Goal: Information Seeking & Learning: Check status

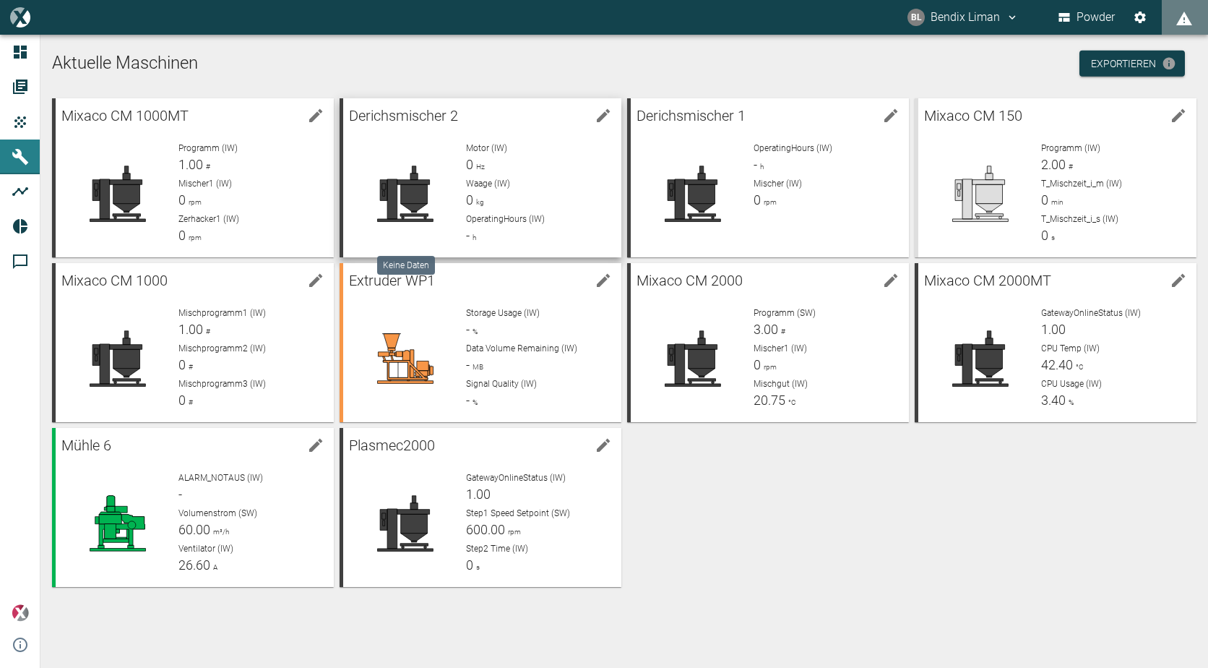
click at [416, 168] on icon at bounding box center [405, 194] width 56 height 56
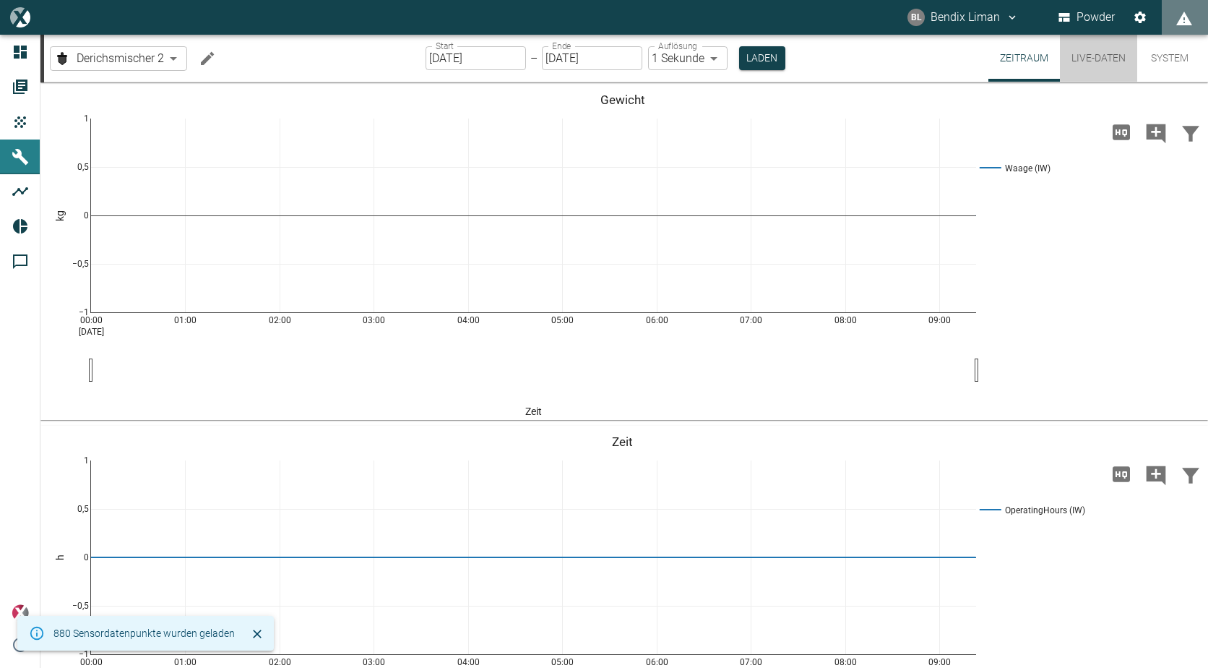
click at [1091, 53] on button "Live-Daten" at bounding box center [1098, 58] width 77 height 47
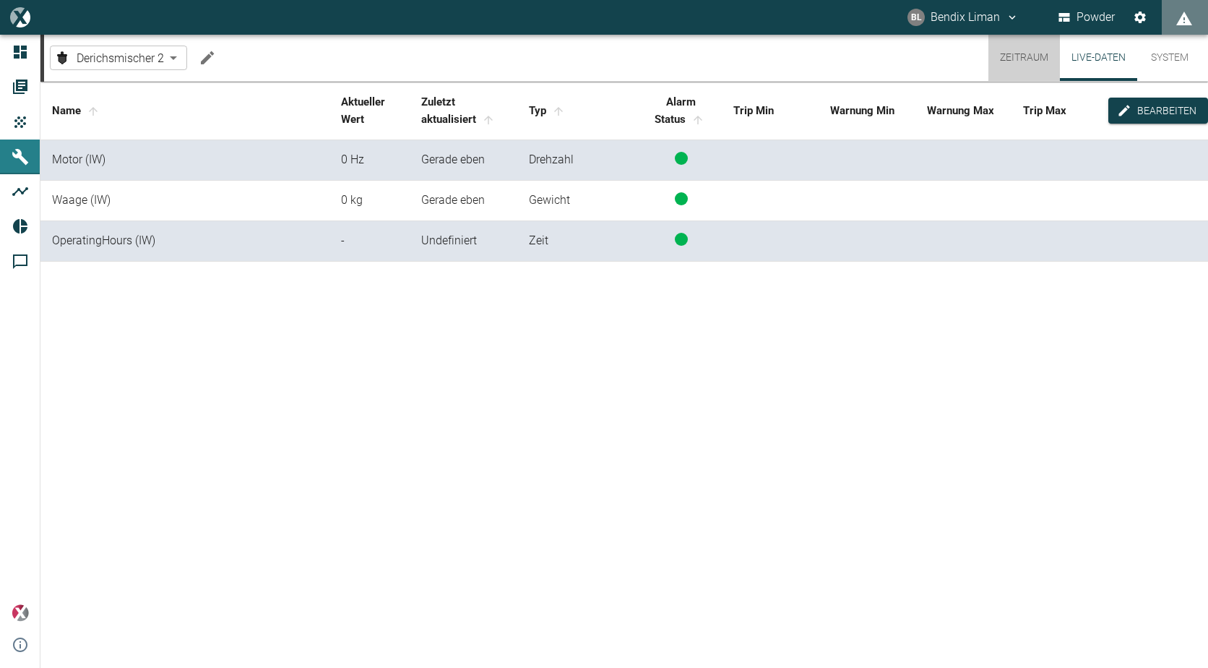
click at [1027, 69] on button "Zeitraum" at bounding box center [1025, 58] width 72 height 46
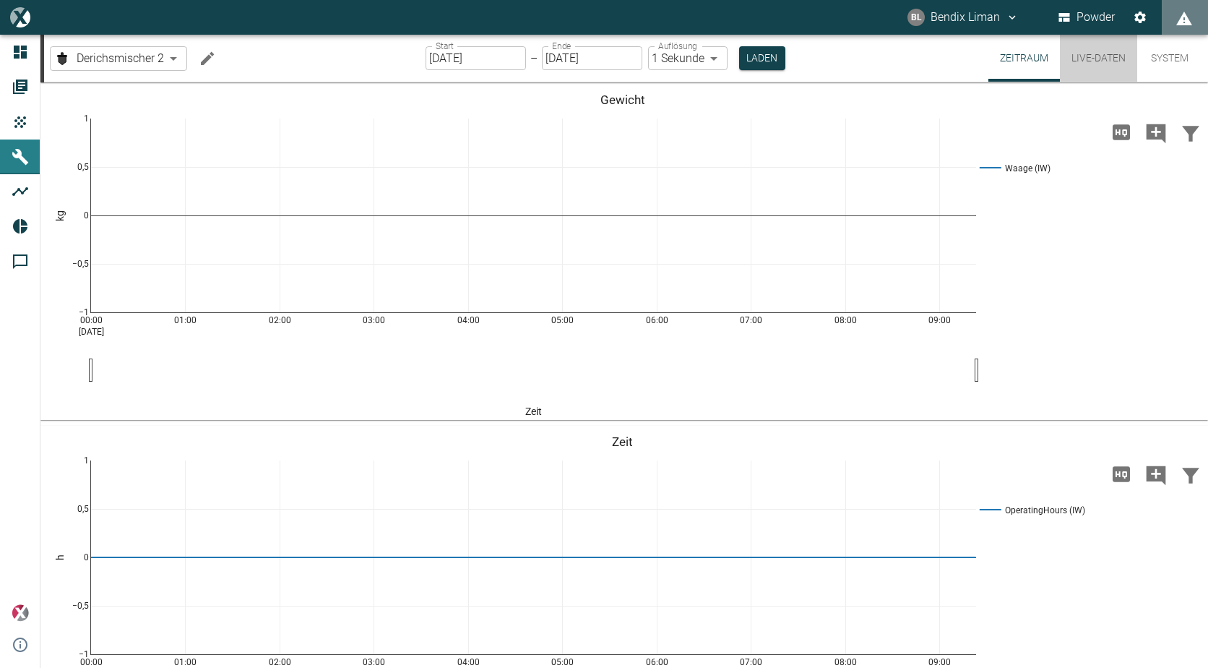
click at [1096, 62] on button "Live-Daten" at bounding box center [1098, 58] width 77 height 47
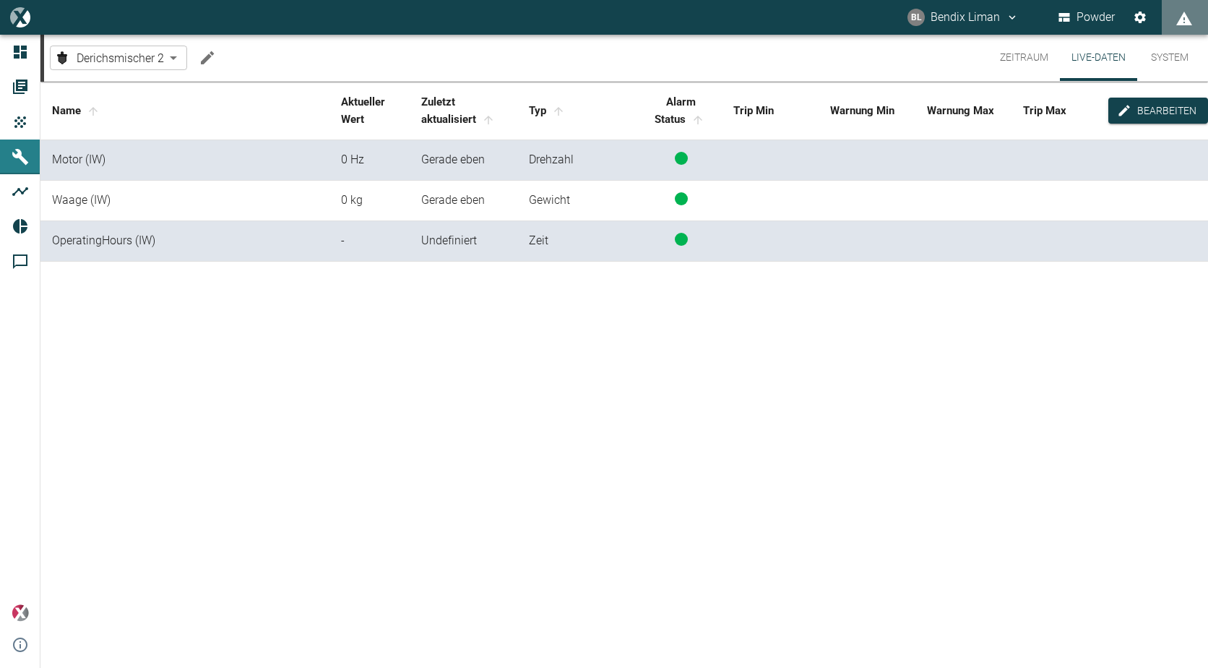
click at [129, 56] on body "[PERSON_NAME] Liman Powder Dashboard Aufträge Produkte Maschinen Analysen Repor…" at bounding box center [604, 334] width 1208 height 668
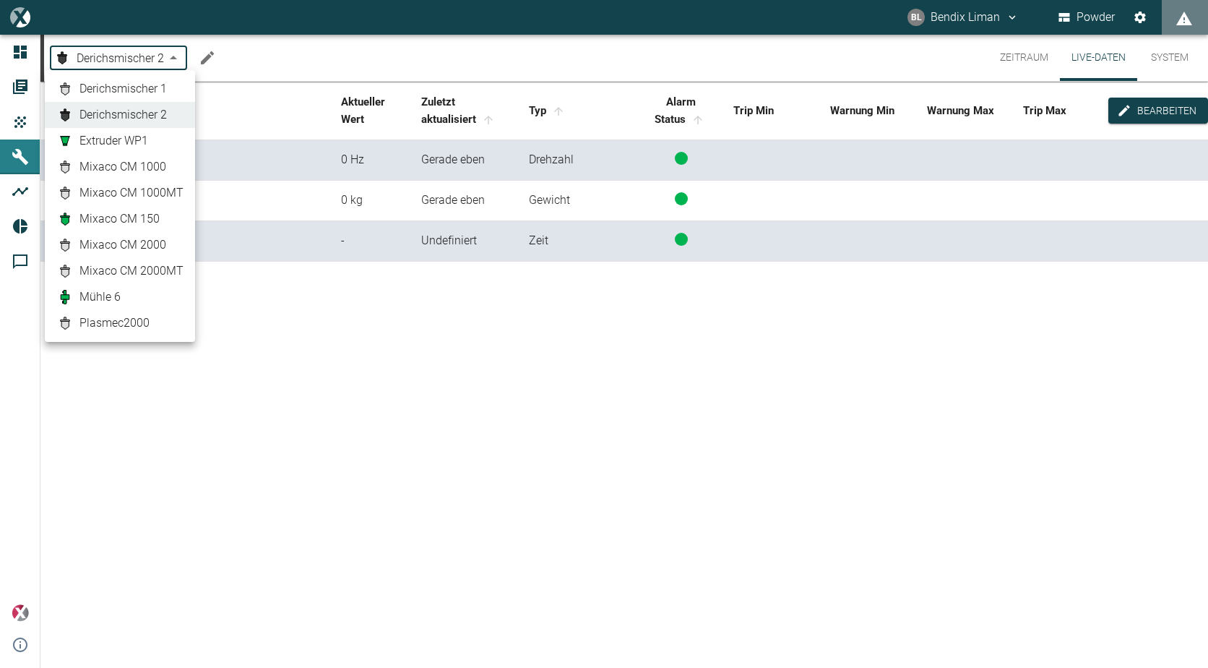
click at [166, 242] on link "Mixaco CM 2000" at bounding box center [119, 244] width 127 height 17
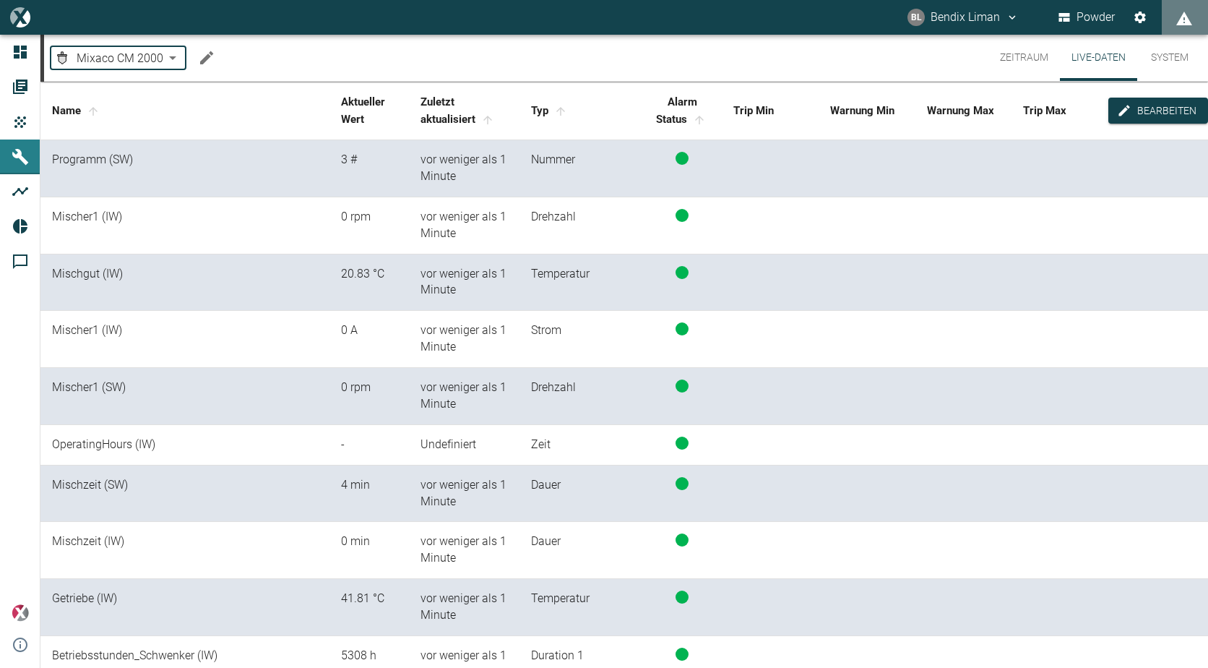
click at [1070, 63] on button "Live-Daten" at bounding box center [1098, 58] width 77 height 46
click at [1023, 58] on button "Zeitraum" at bounding box center [1025, 58] width 72 height 46
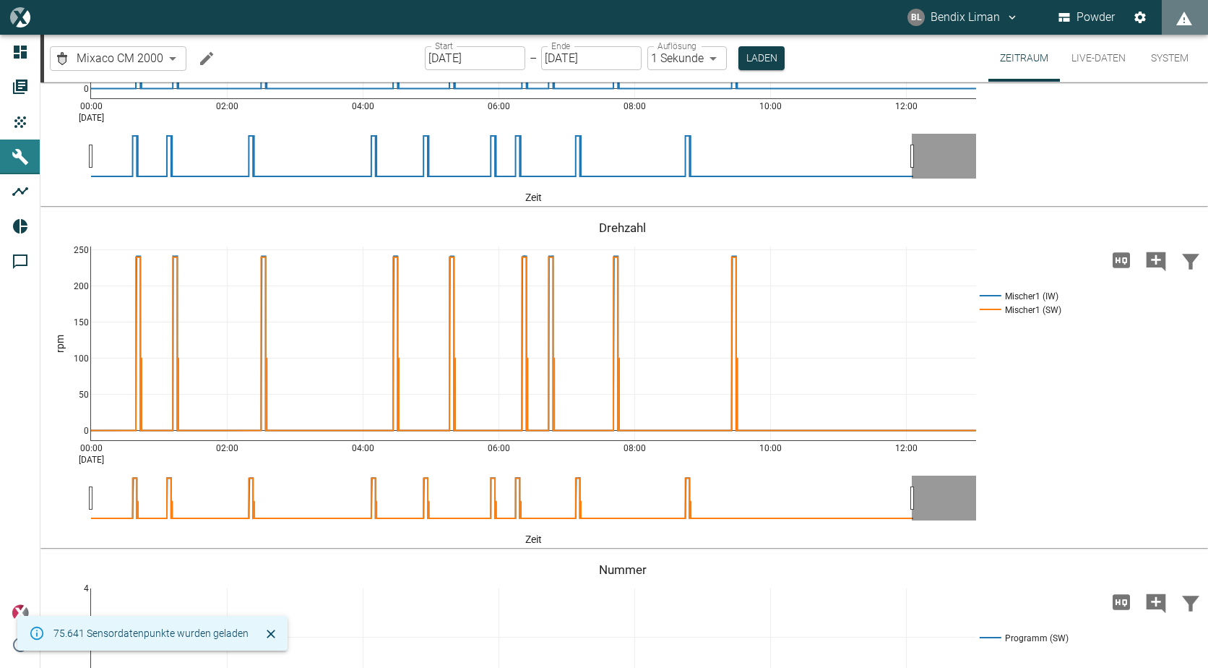
scroll to position [867, 0]
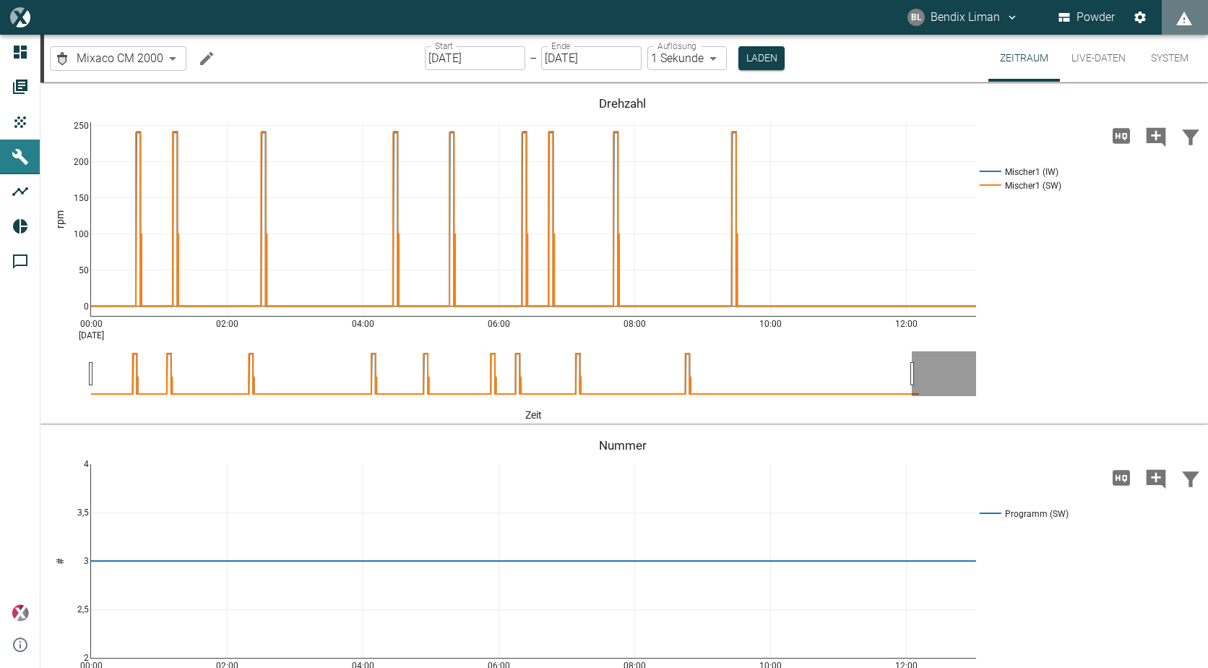
click at [1101, 55] on button "Live-Daten" at bounding box center [1098, 58] width 77 height 47
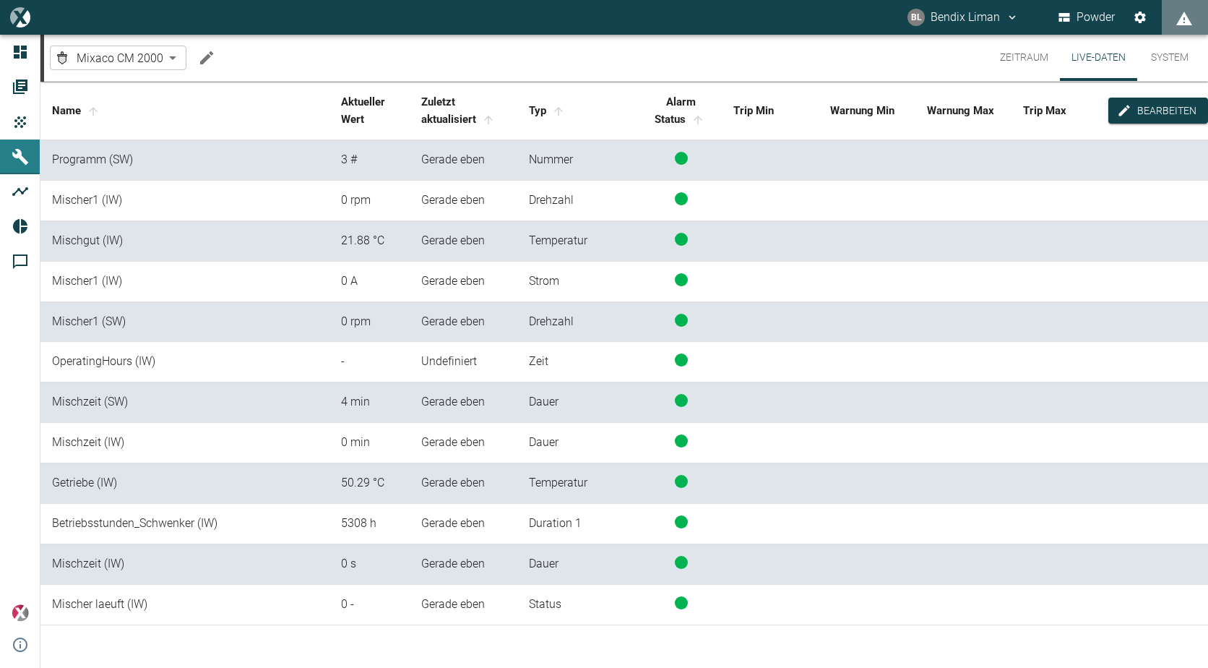
click at [142, 62] on body "[PERSON_NAME] Liman Powder Dashboard Aufträge Produkte Maschinen Analysen Repor…" at bounding box center [604, 334] width 1208 height 668
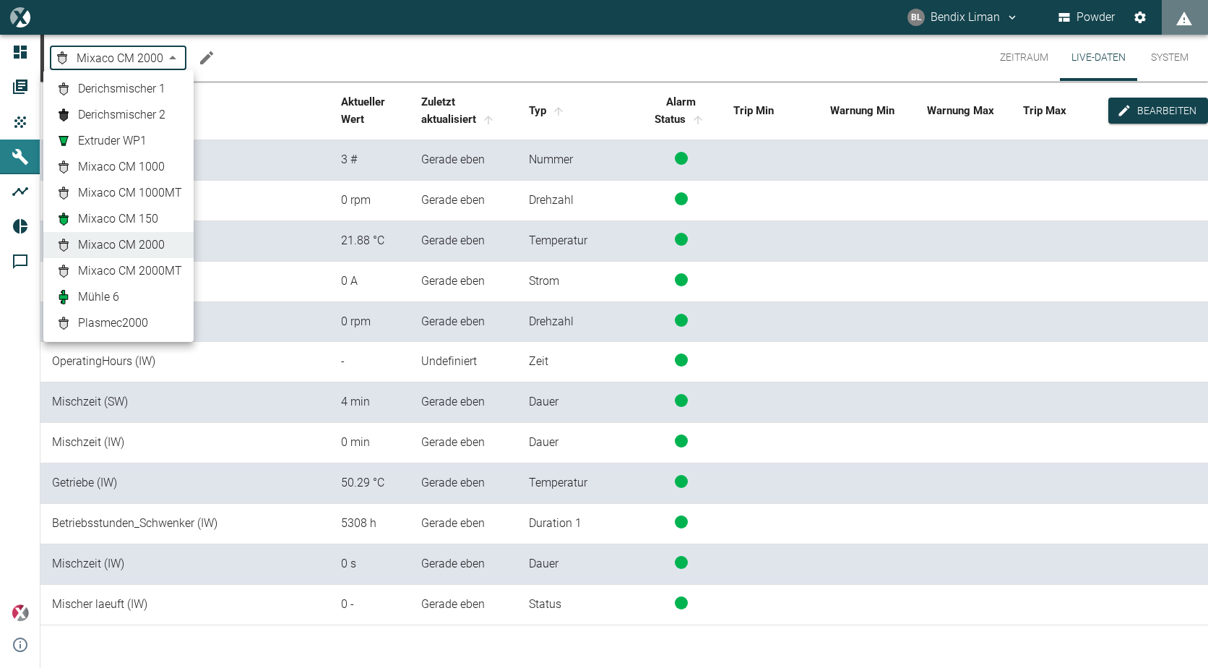
click at [150, 115] on span "Derichsmischer 2" at bounding box center [121, 114] width 87 height 17
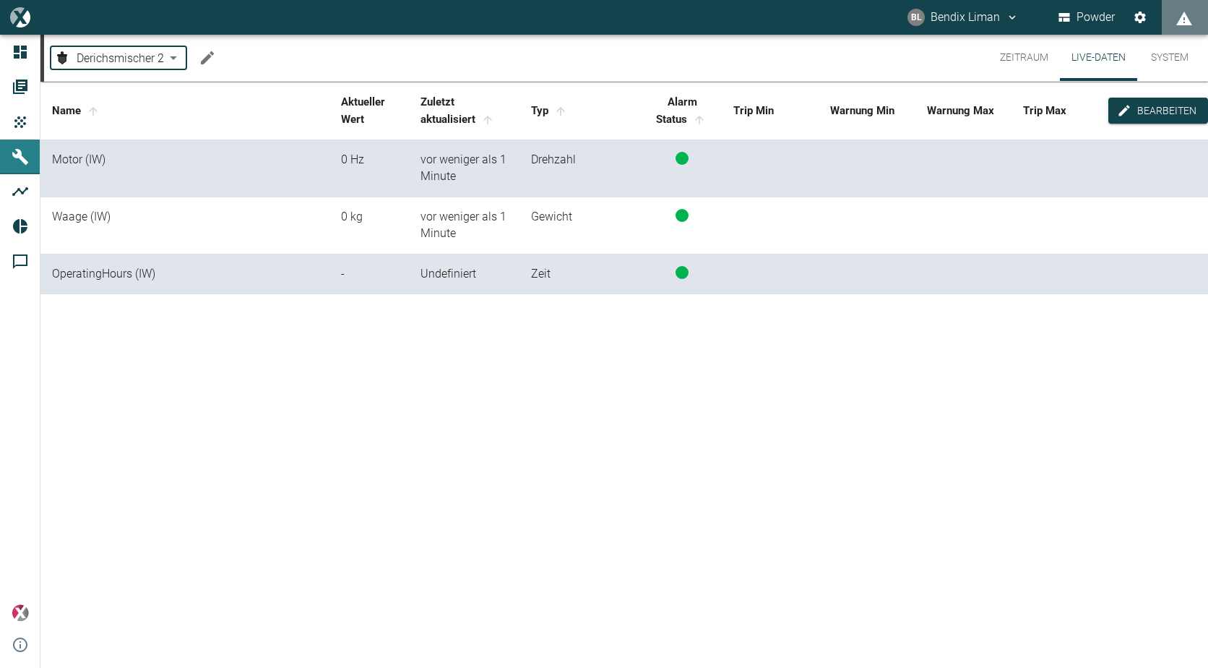
click at [1025, 40] on button "Zeitraum" at bounding box center [1025, 58] width 72 height 46
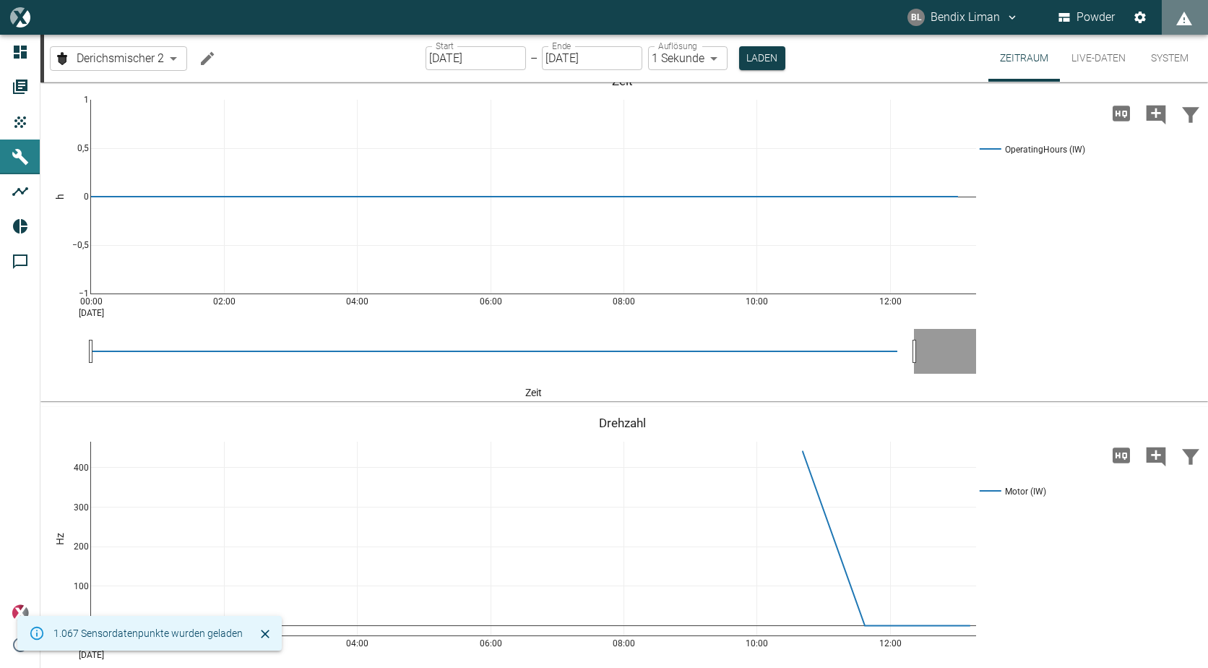
scroll to position [361, 0]
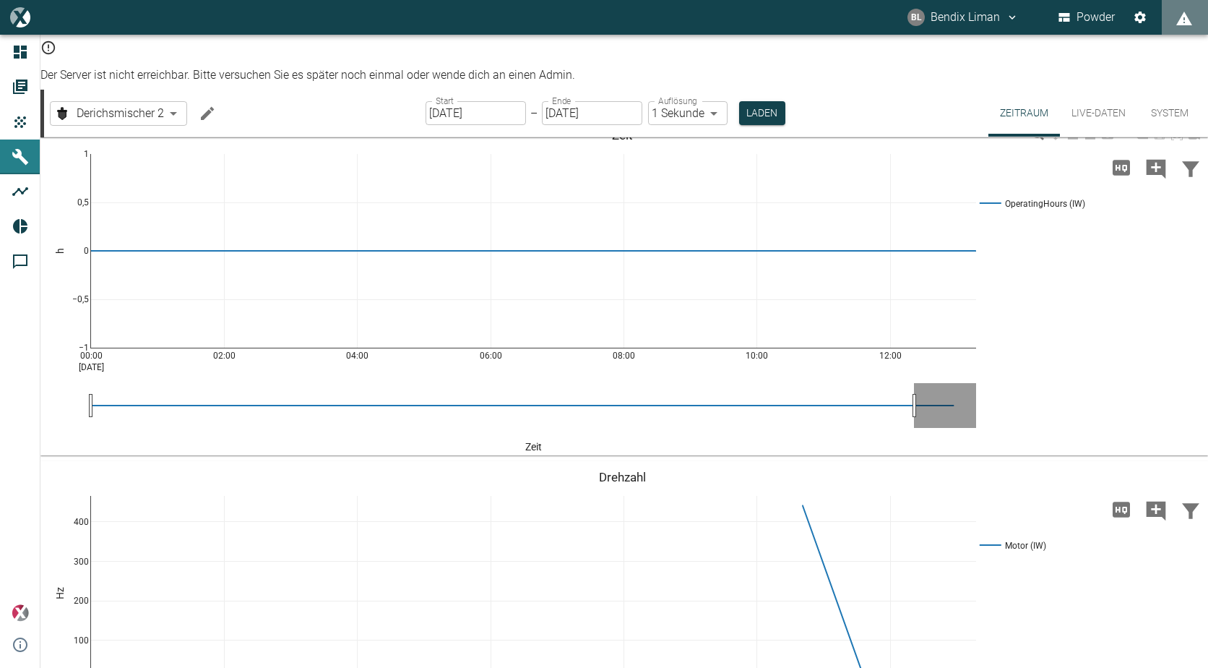
click at [68, 391] on div "00:00 [DATE] 02:00 04:00 06:00 08:00 10:00 12:00 −1 −0,5 0 0,5 1 OperatingHours…" at bounding box center [622, 287] width 1164 height 325
click at [1085, 91] on button "Live-Daten" at bounding box center [1098, 113] width 77 height 47
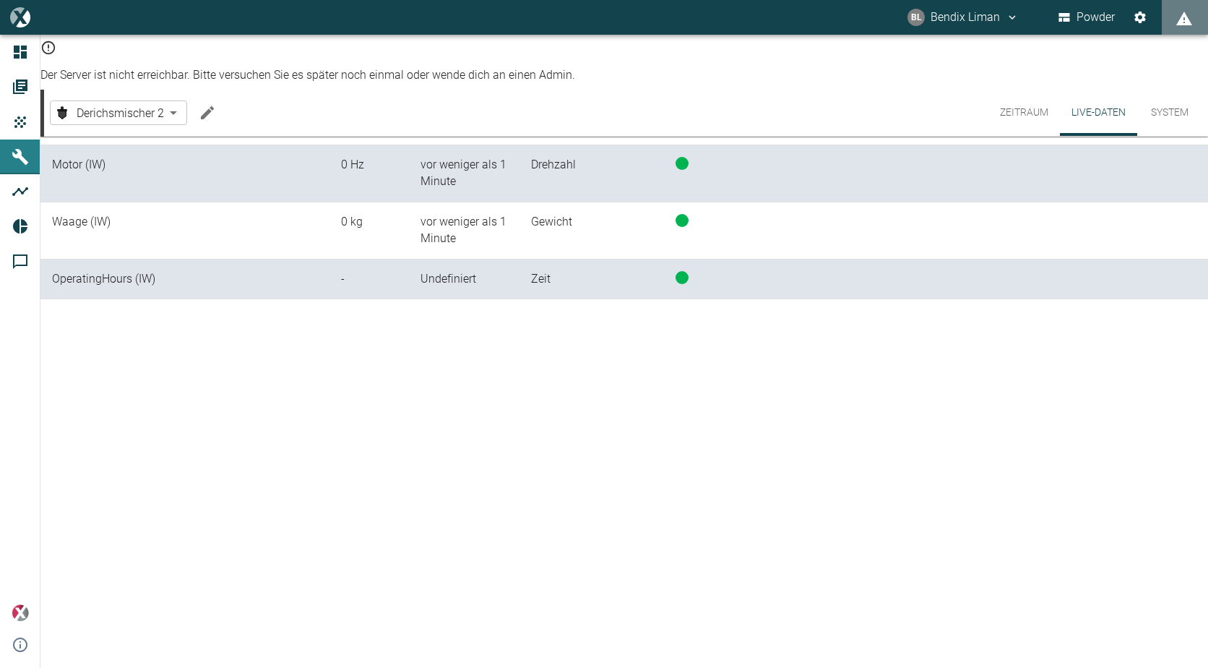
scroll to position [30, 0]
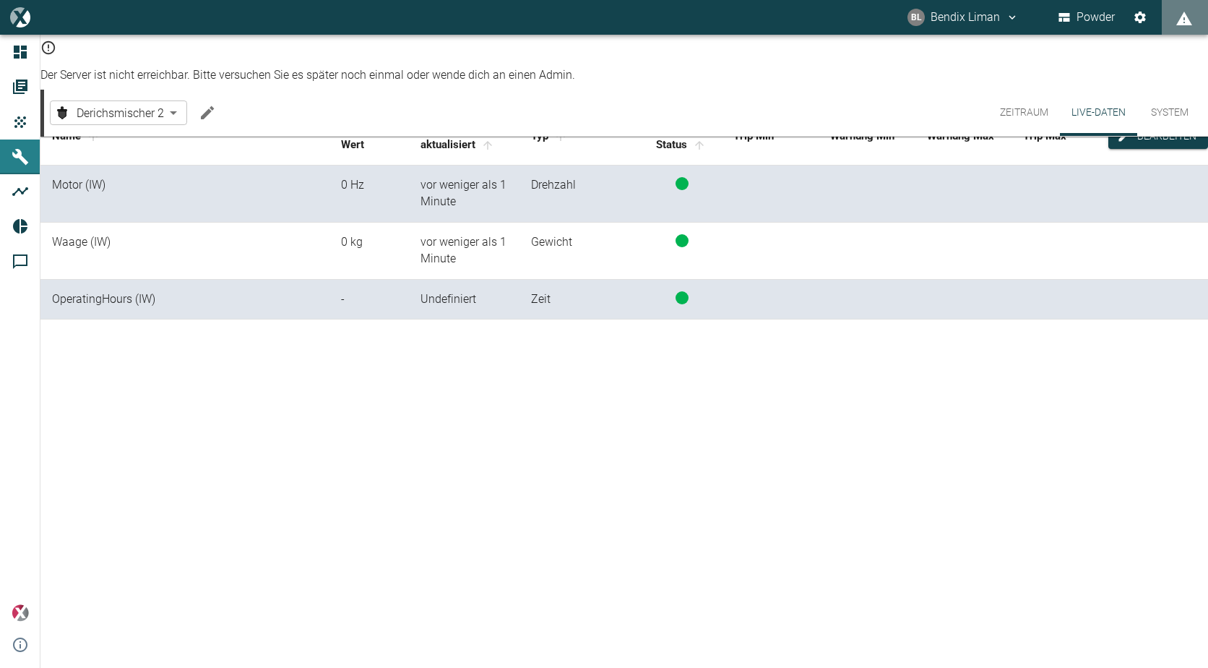
click at [175, 96] on body "[PERSON_NAME] Liman Powder Dashboard Aufträge Produkte Maschinen Analysen Repor…" at bounding box center [604, 334] width 1208 height 668
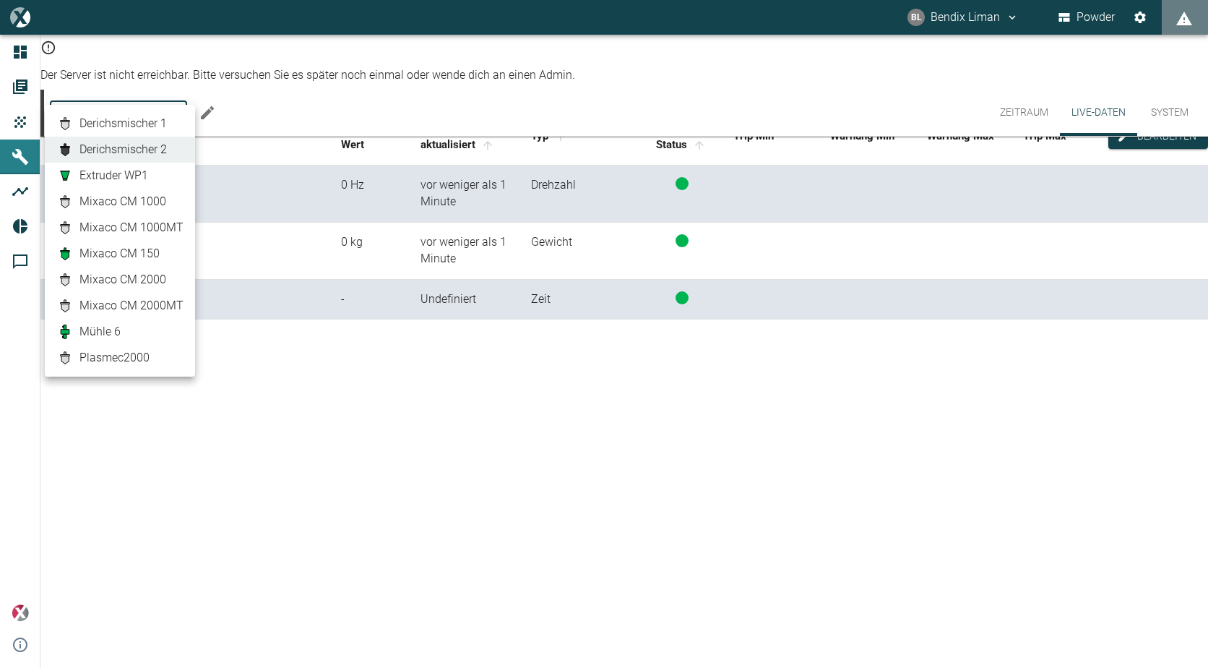
click at [154, 127] on span "Derichsmischer 1" at bounding box center [122, 123] width 87 height 17
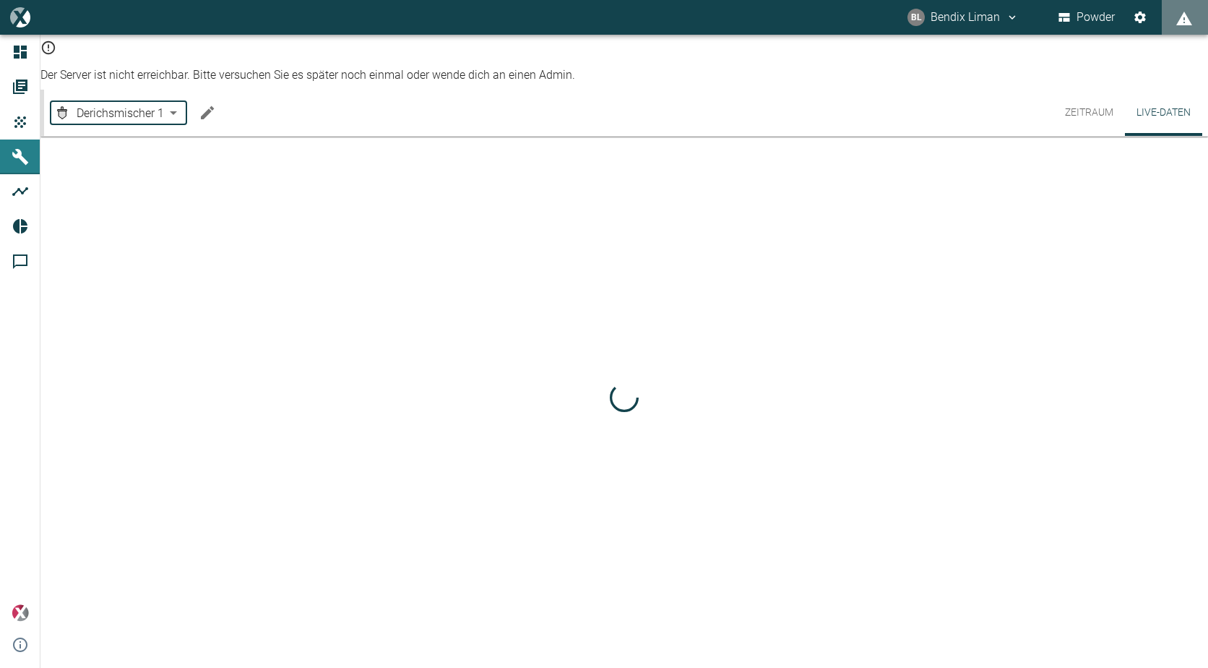
type input "b87dba78-a2d9-4bef-accf-f55b7691ffa4"
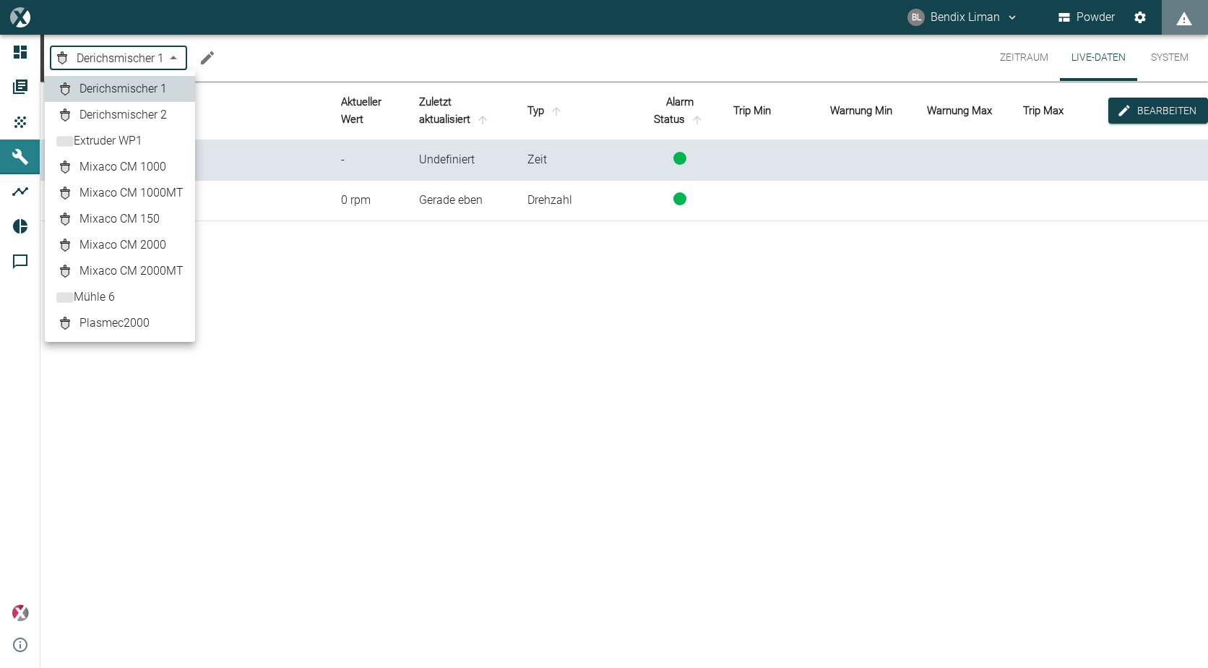
click at [176, 58] on body "BL Bendix Liman Powder Dashboard Aufträge Produkte Maschinen Analysen Reports K…" at bounding box center [604, 334] width 1208 height 668
click at [171, 108] on link "Derichsmischer 2" at bounding box center [119, 114] width 127 height 17
type input "b363e5e0-93bc-40e7-bfc4-812fa938a690"
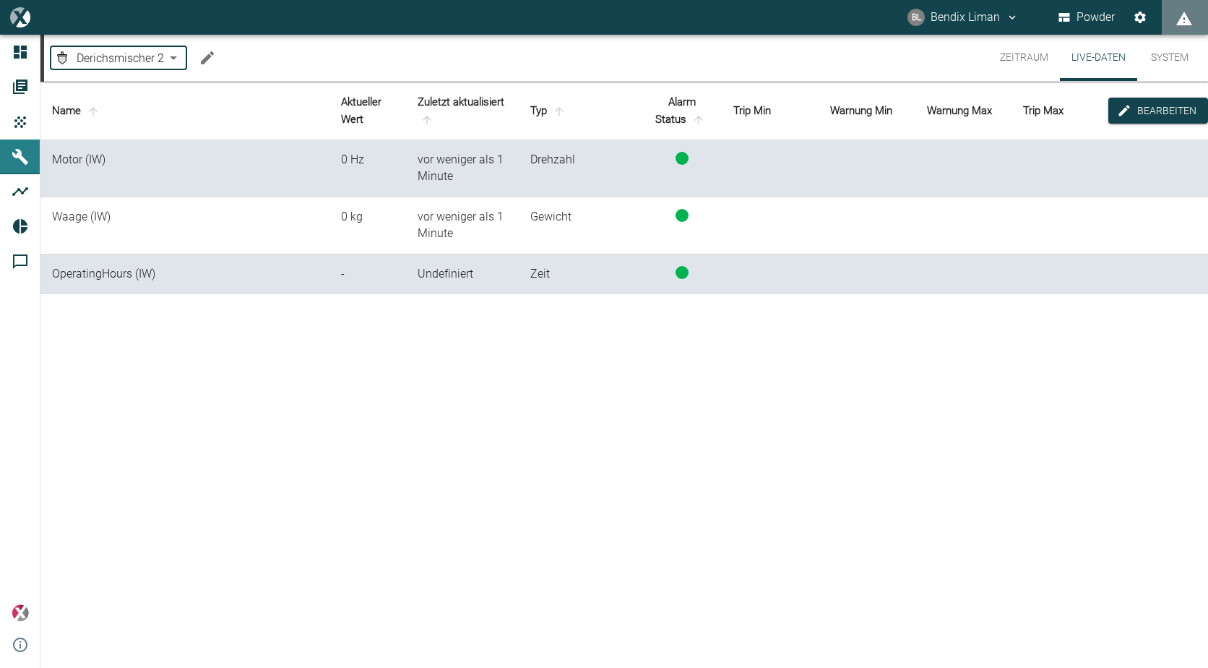
click at [1007, 59] on button "Zeitraum" at bounding box center [1025, 58] width 72 height 46
